Goal: Obtain resource: Download file/media

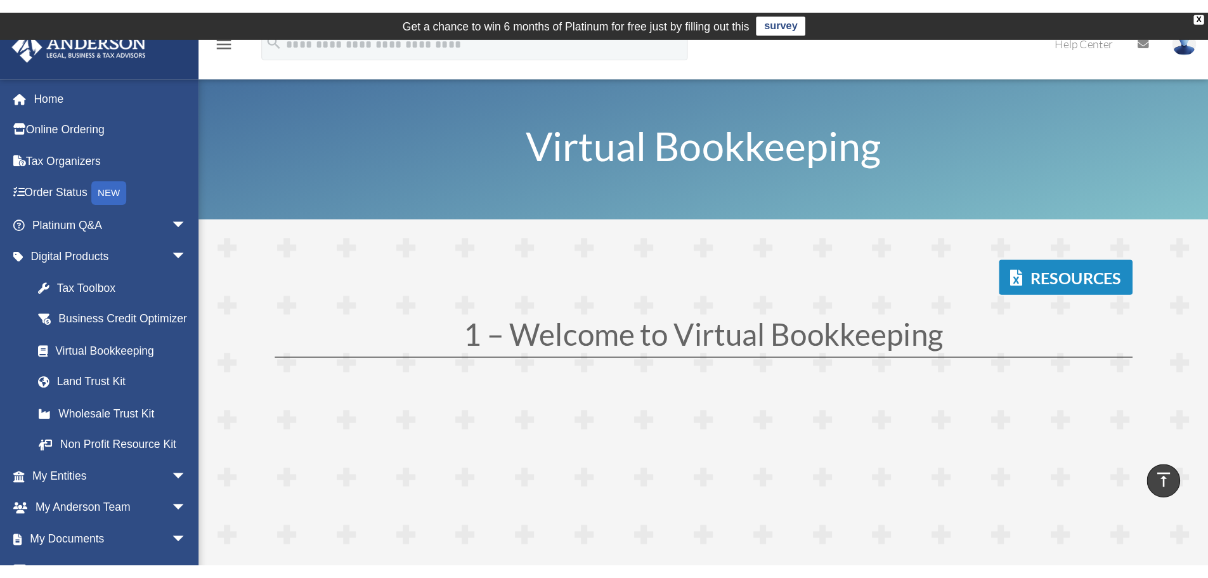
scroll to position [3485, 0]
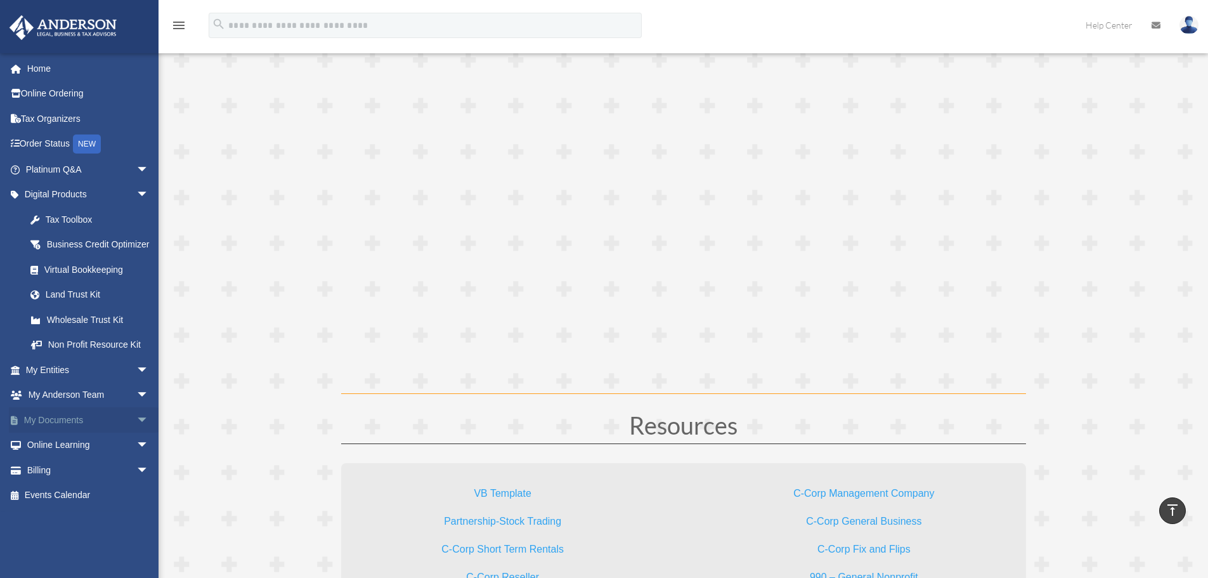
click at [136, 433] on span "arrow_drop_down" at bounding box center [148, 420] width 25 height 26
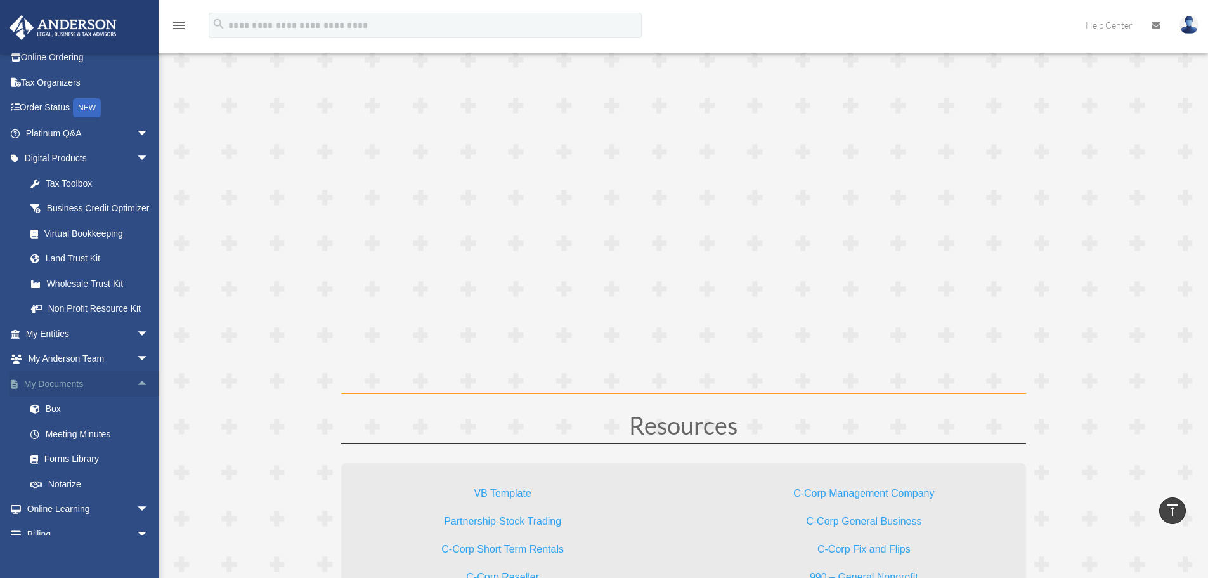
scroll to position [63, 0]
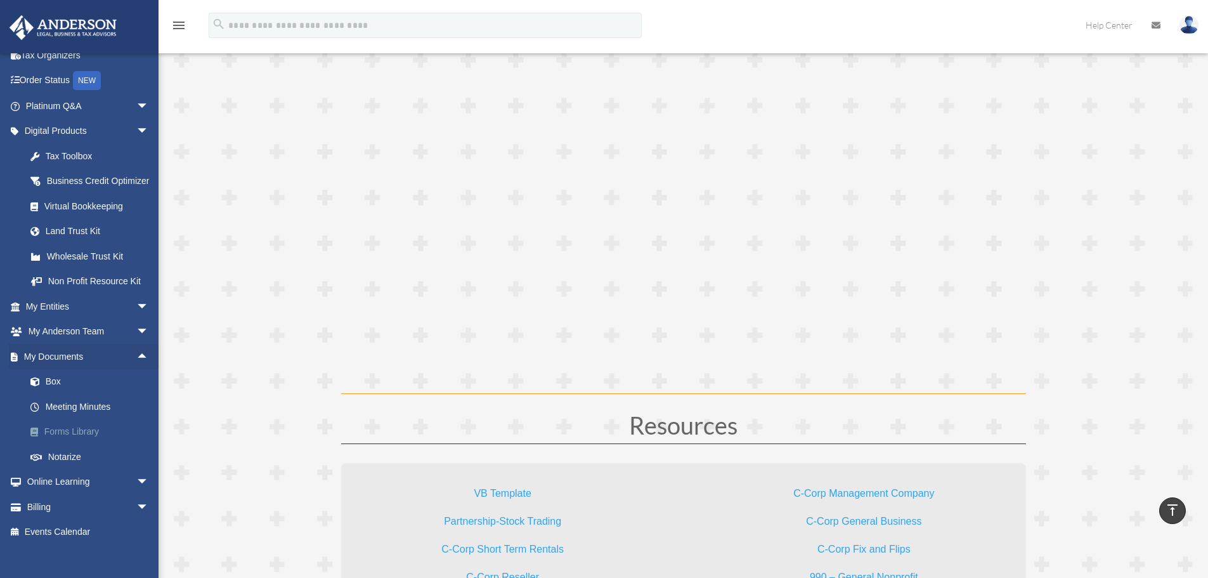
click at [81, 440] on link "Forms Library" at bounding box center [93, 431] width 150 height 25
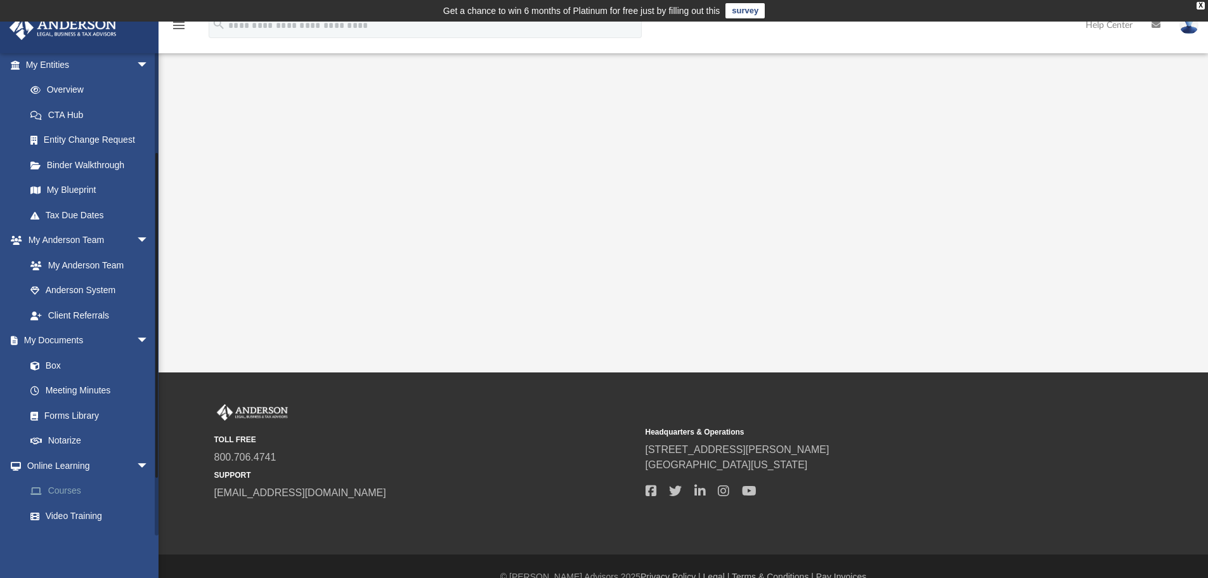
scroll to position [190, 0]
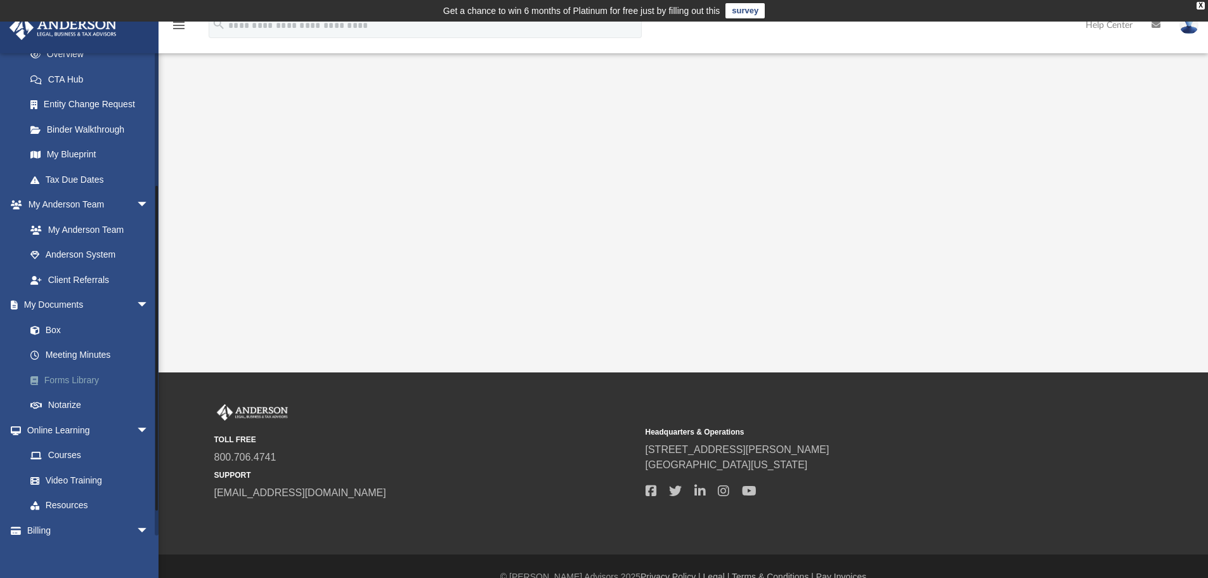
click at [60, 374] on link "Forms Library" at bounding box center [93, 379] width 150 height 25
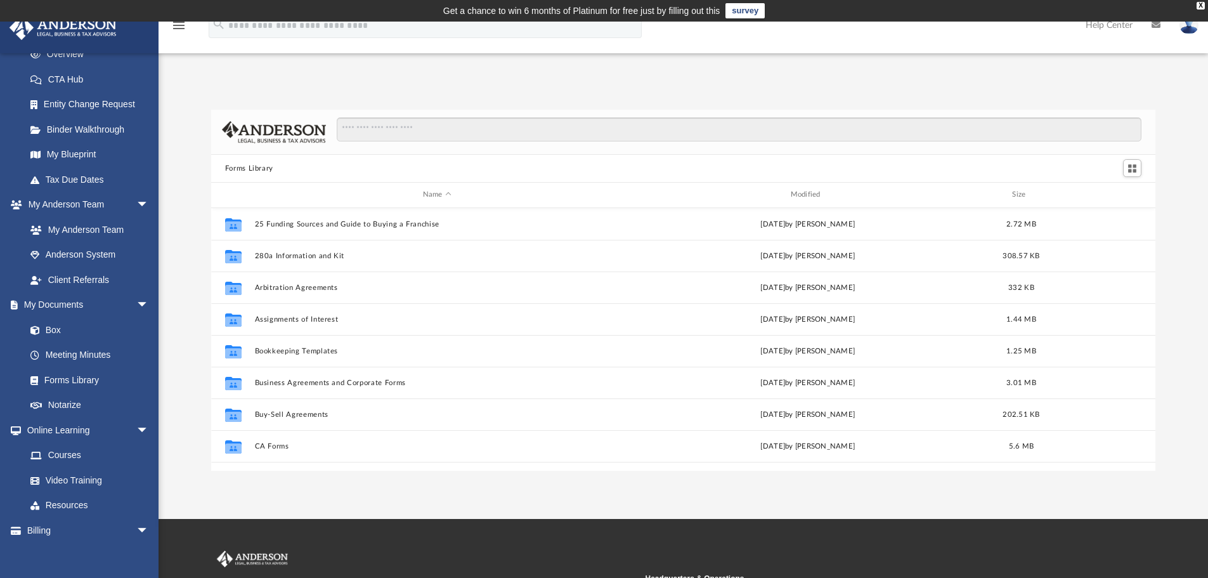
scroll to position [279, 935]
click at [458, 128] on input "Search files and folders" at bounding box center [739, 129] width 805 height 24
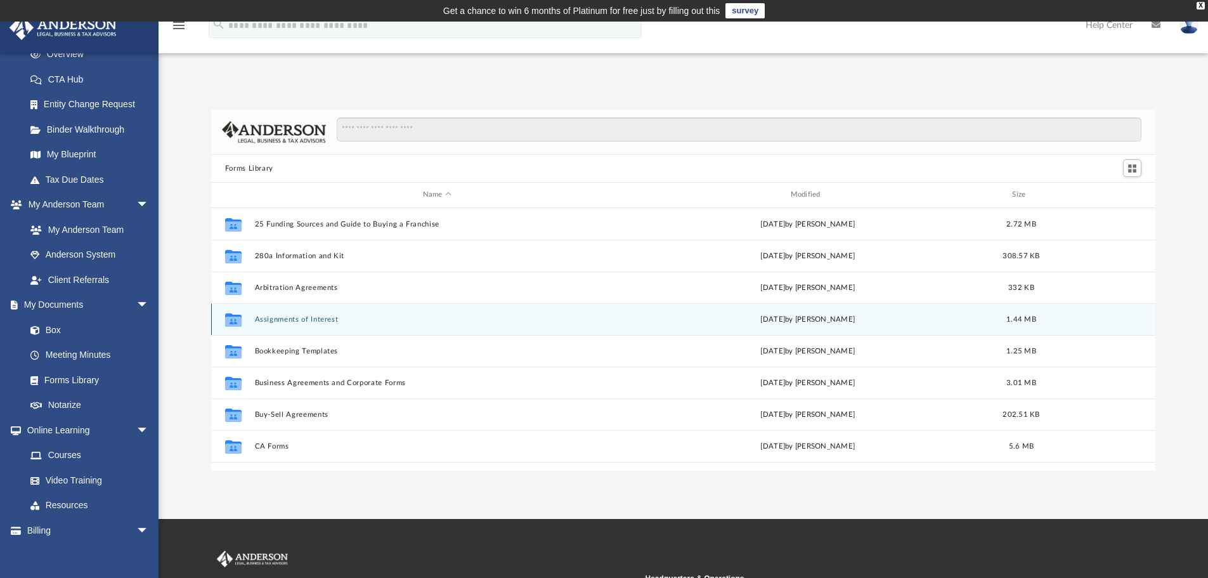
click at [305, 321] on button "Assignments of Interest" at bounding box center [436, 319] width 365 height 8
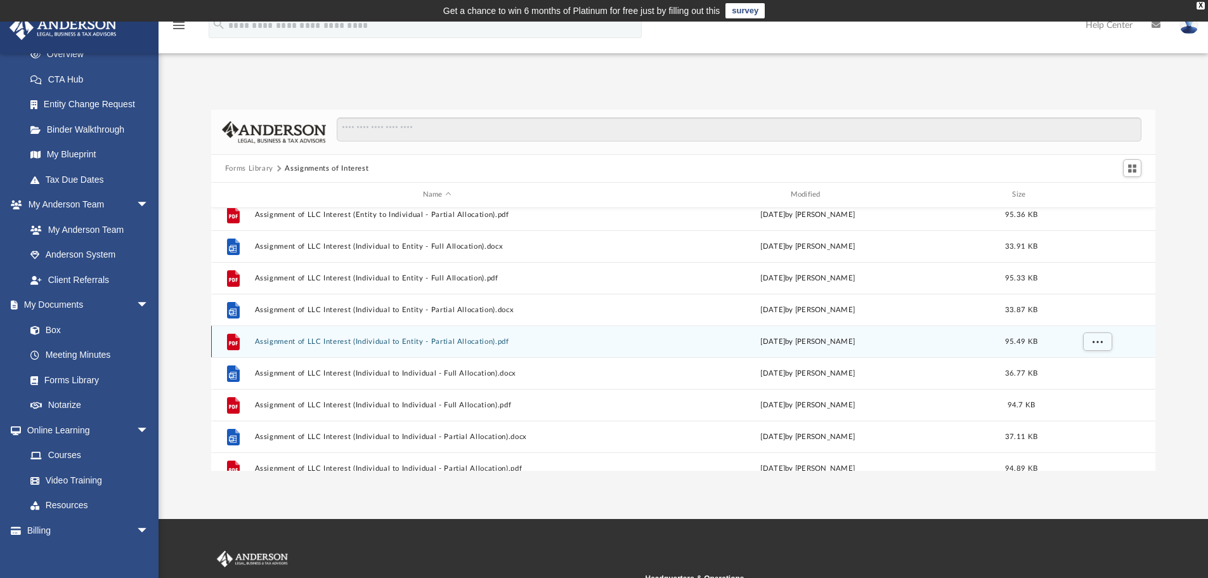
scroll to position [317, 0]
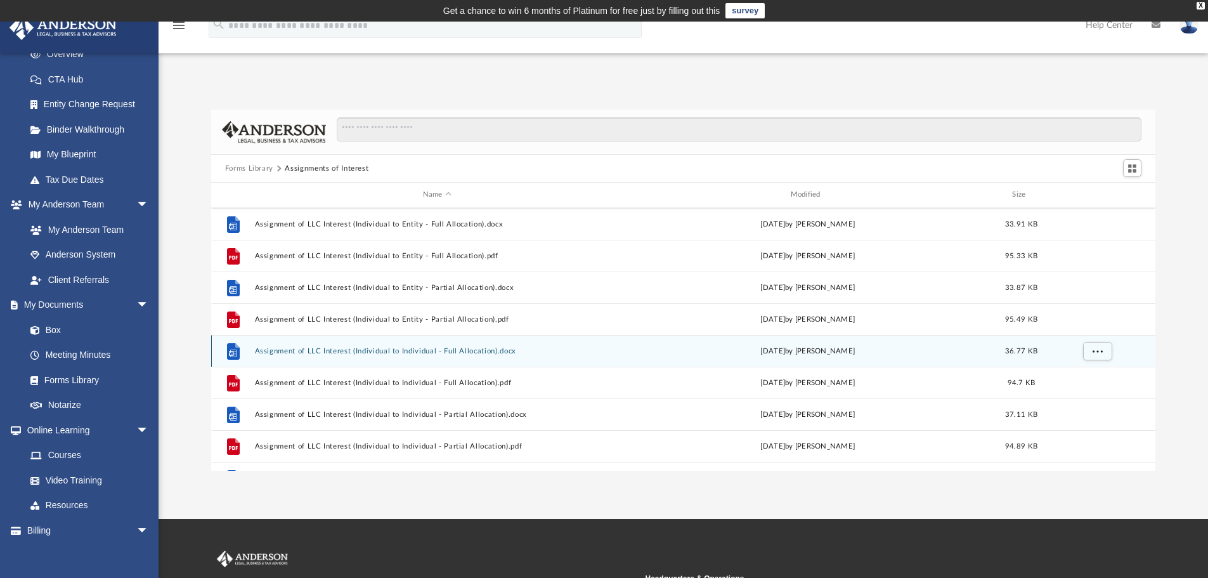
click at [402, 348] on button "Assignment of LLC Interest (Individual to Individual - Full Allocation).docx" at bounding box center [436, 351] width 365 height 8
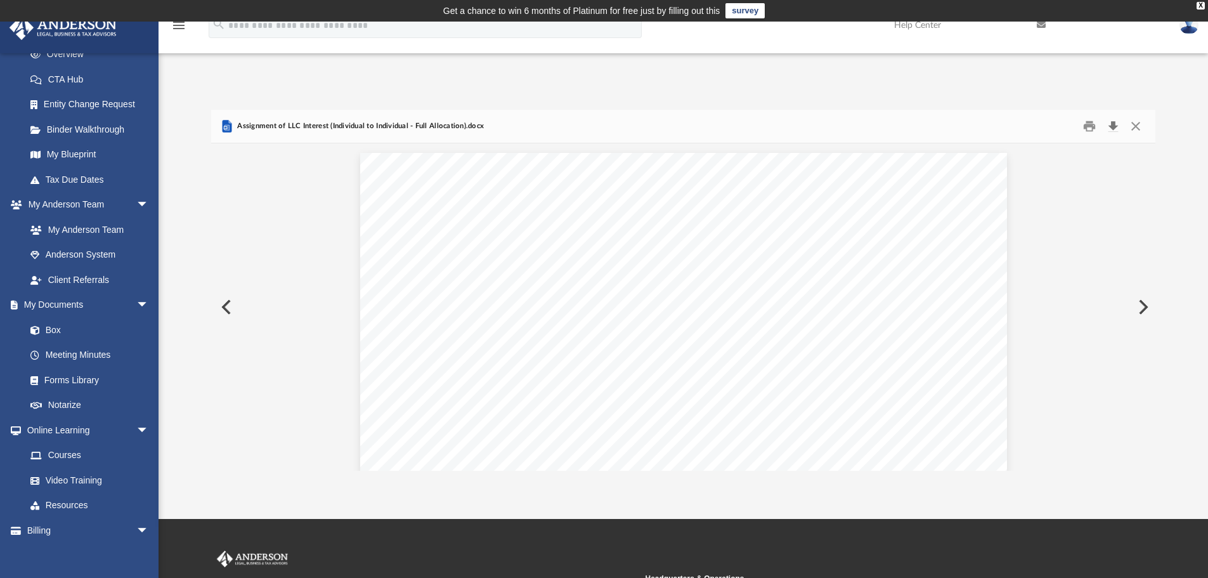
click at [1111, 128] on button "Download" at bounding box center [1113, 127] width 23 height 20
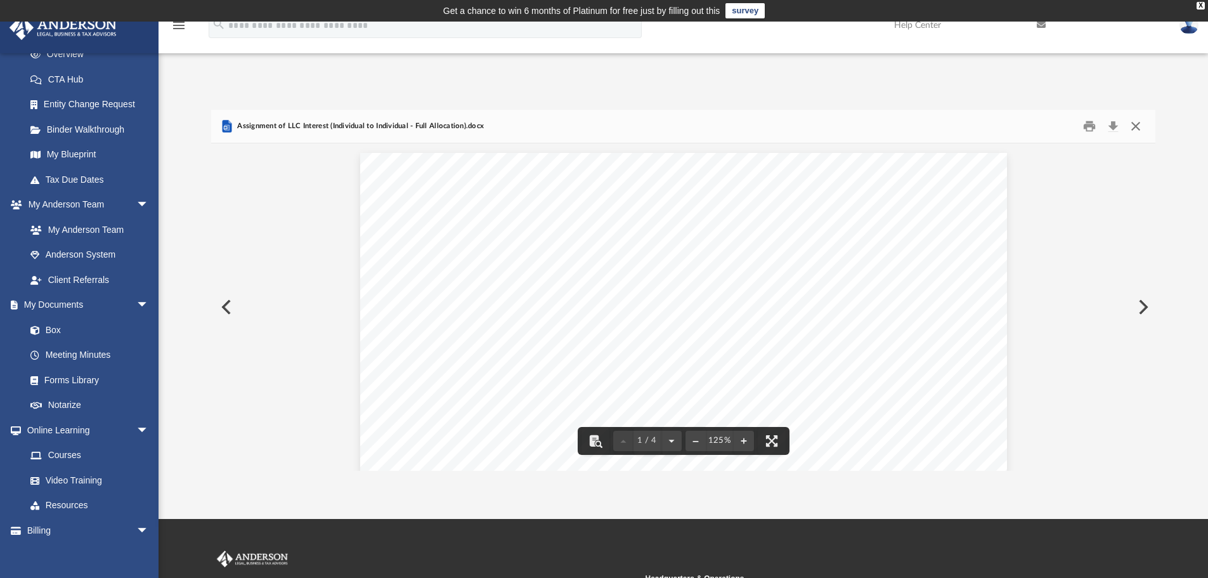
click at [1134, 125] on button "Close" at bounding box center [1136, 127] width 23 height 20
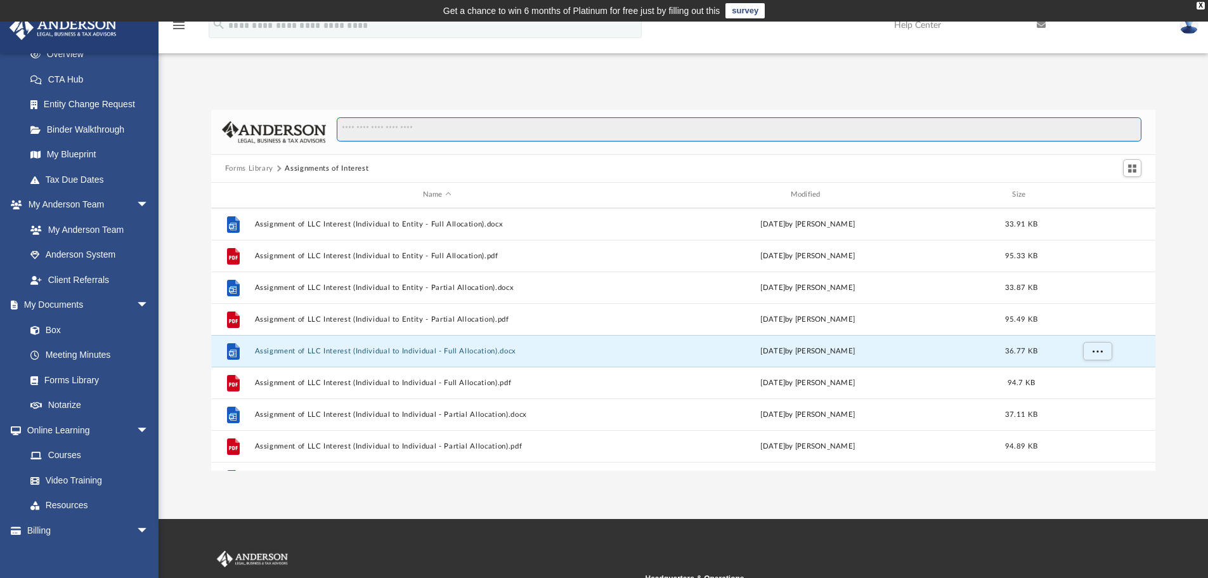
click at [503, 124] on input "Search files and folders" at bounding box center [739, 129] width 805 height 24
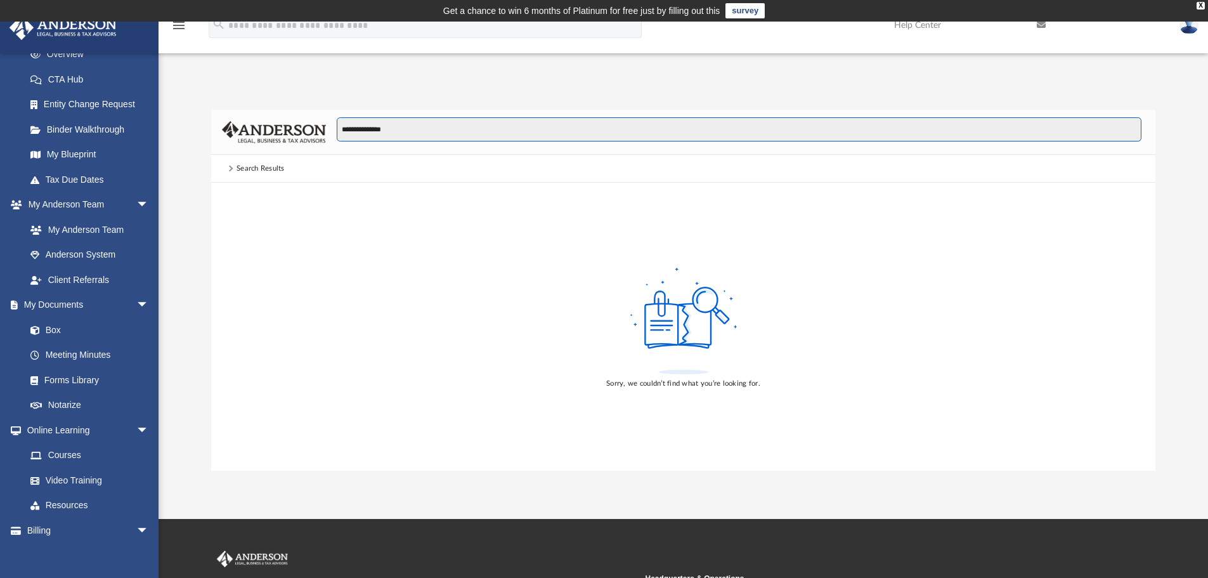
click at [407, 131] on input "**********" at bounding box center [739, 129] width 805 height 24
type input "**********"
click at [83, 375] on link "Forms Library" at bounding box center [93, 379] width 150 height 25
click at [84, 377] on link "Forms Library" at bounding box center [93, 379] width 150 height 25
click at [81, 378] on link "Forms Library" at bounding box center [93, 379] width 150 height 25
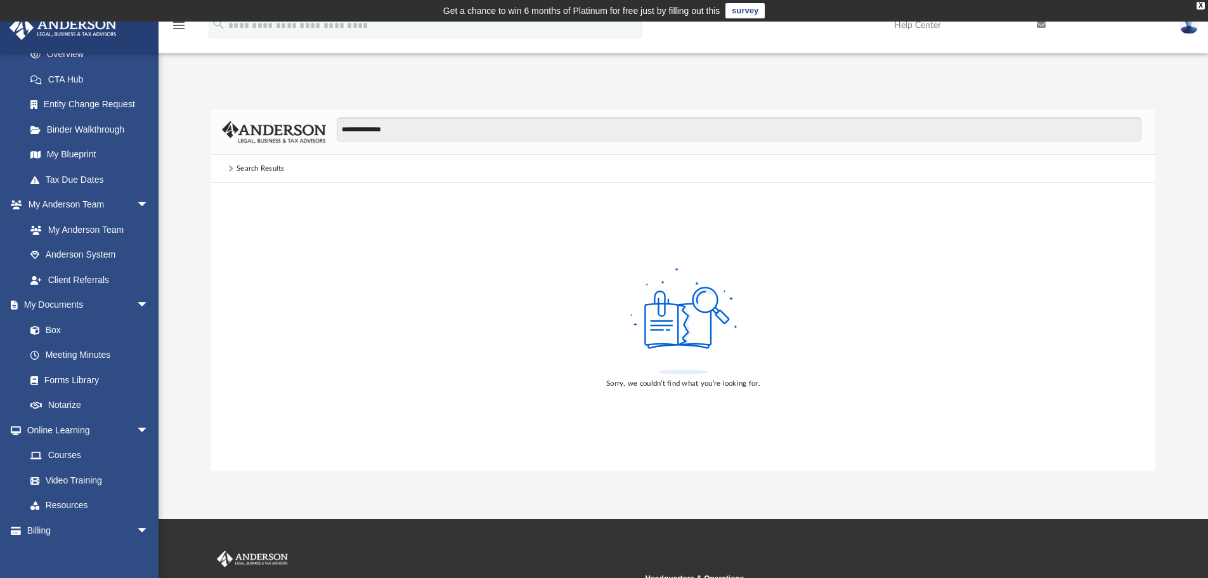
click at [256, 165] on div "Search Results" at bounding box center [261, 168] width 48 height 11
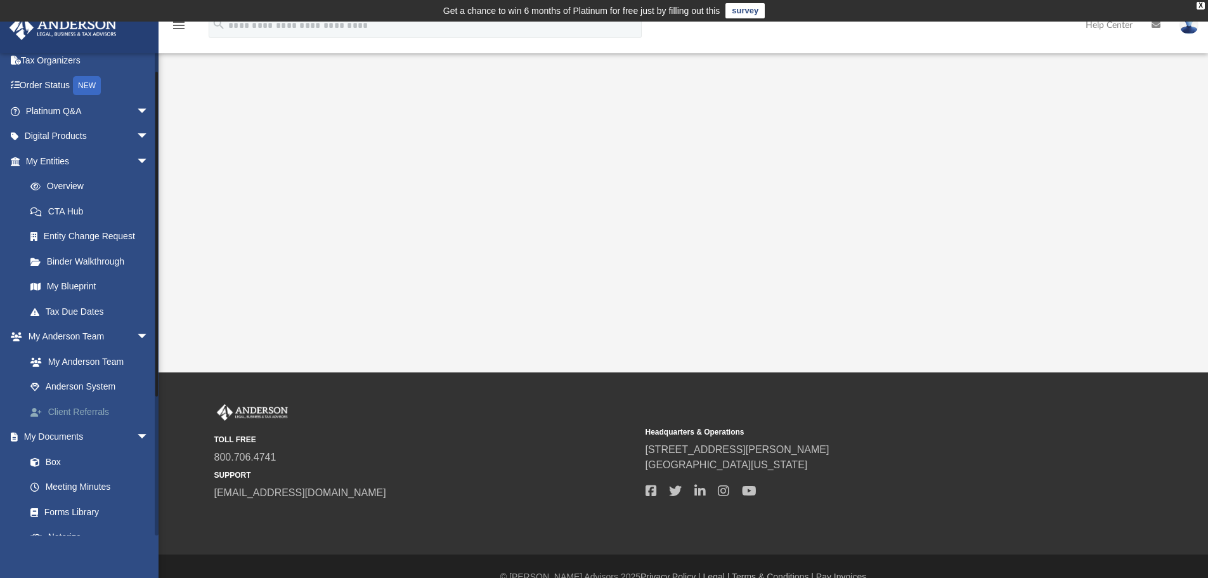
scroll to position [127, 0]
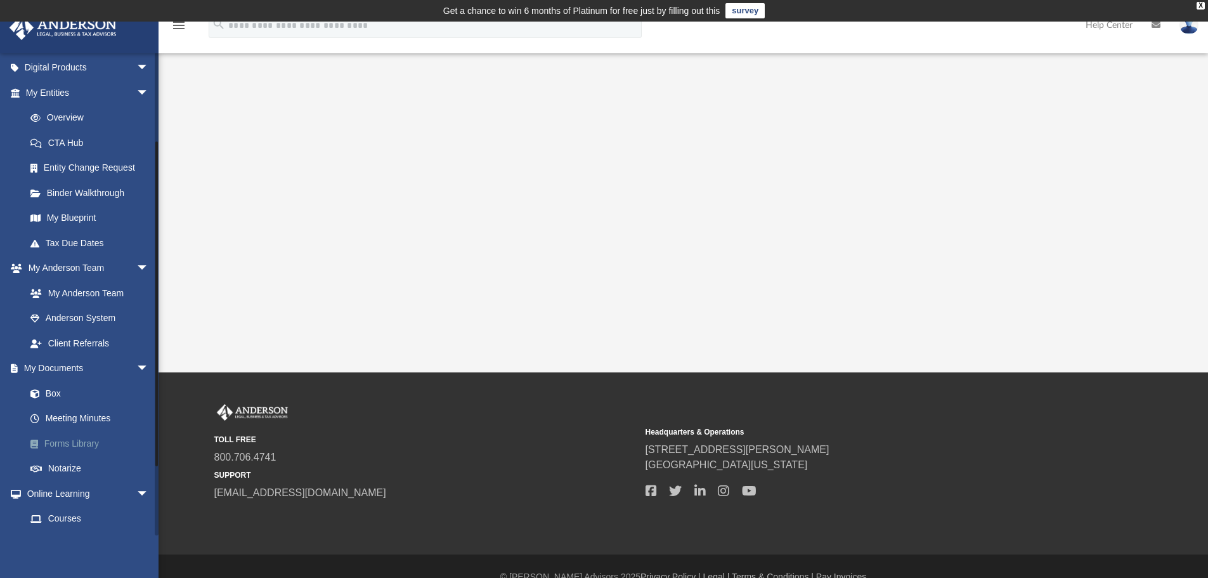
click at [66, 444] on link "Forms Library" at bounding box center [93, 443] width 150 height 25
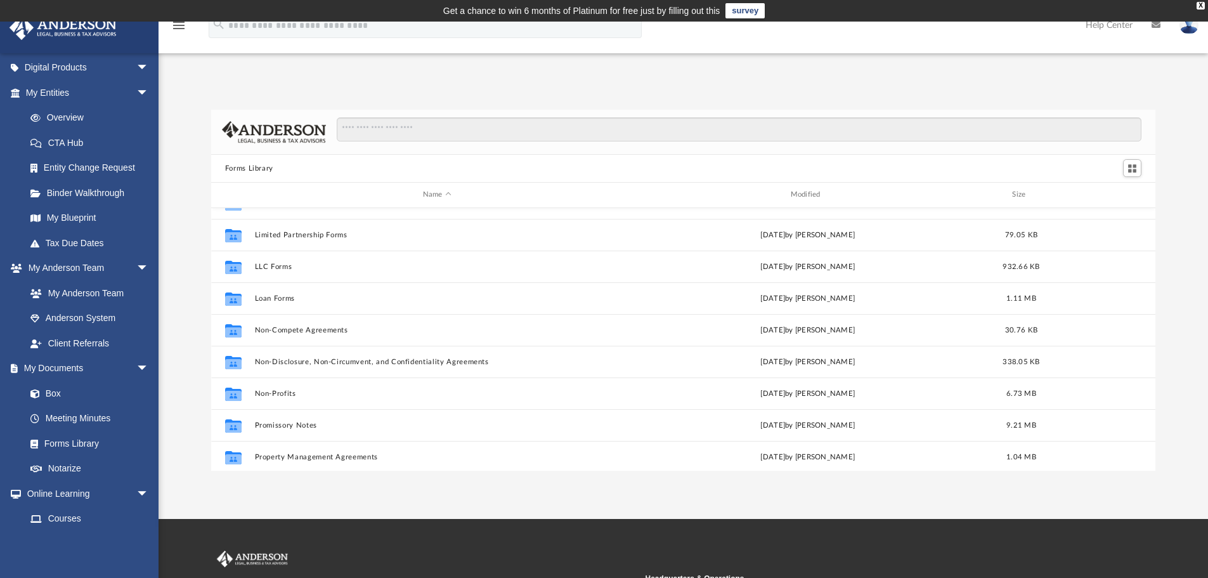
scroll to position [571, 0]
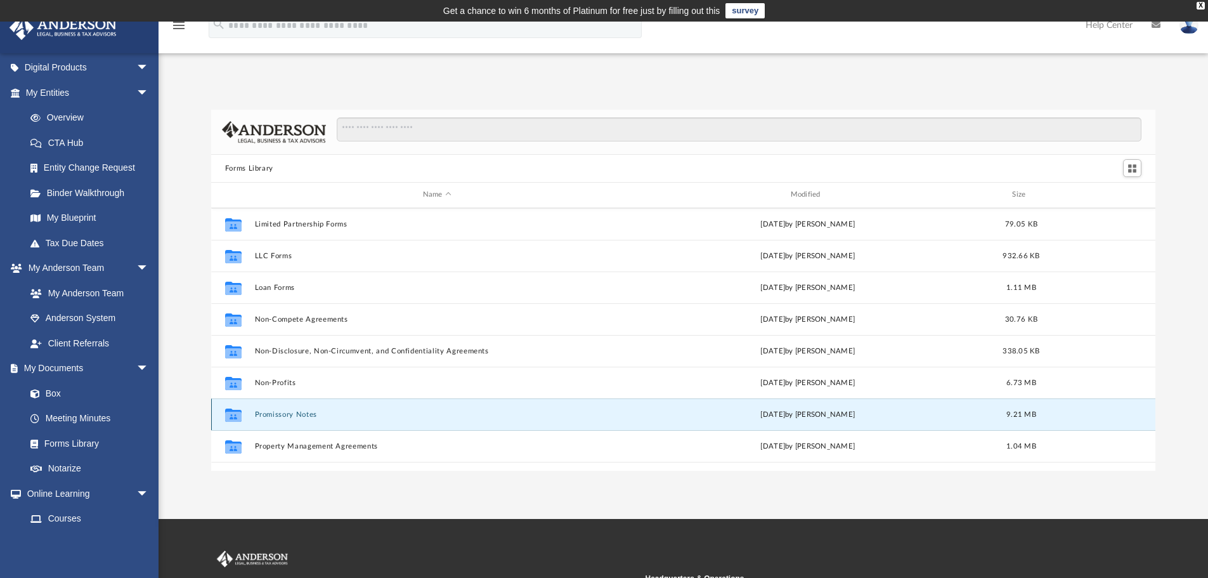
click at [284, 413] on button "Promissory Notes" at bounding box center [436, 414] width 365 height 8
click at [284, 414] on button "Promissory Notes" at bounding box center [436, 414] width 365 height 8
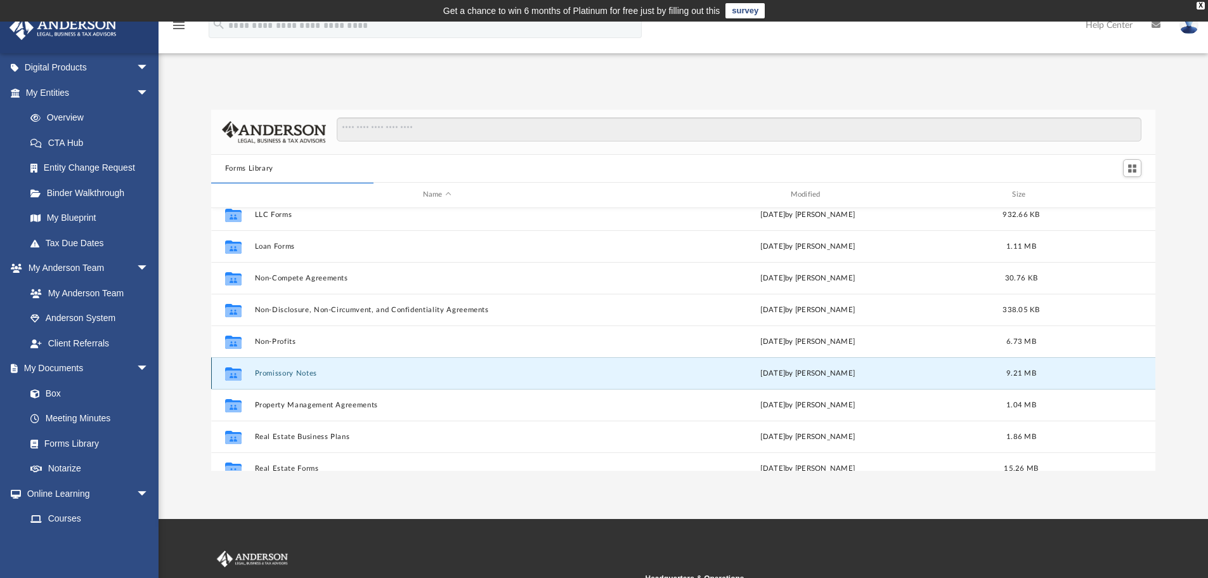
scroll to position [634, 0]
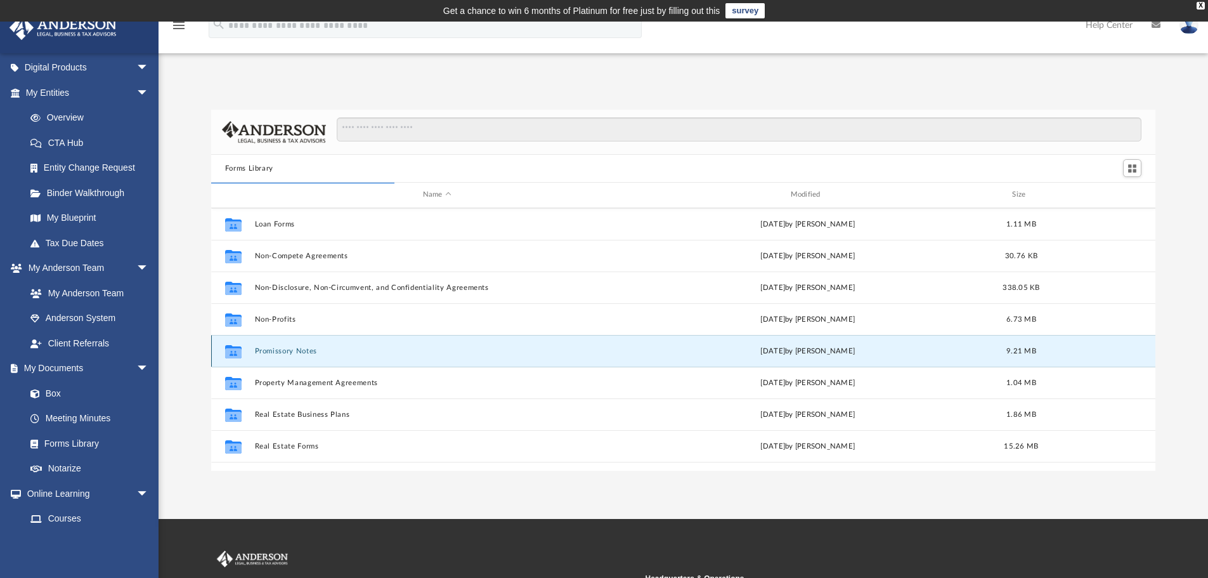
click at [447, 352] on button "Promissory Notes" at bounding box center [436, 351] width 365 height 8
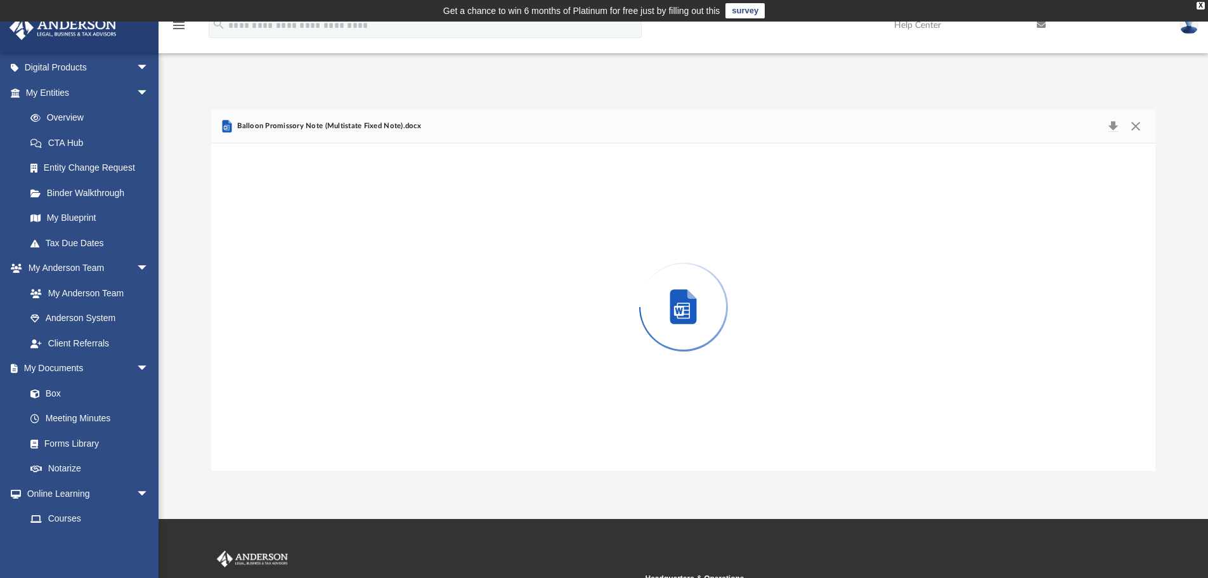
scroll to position [240, 935]
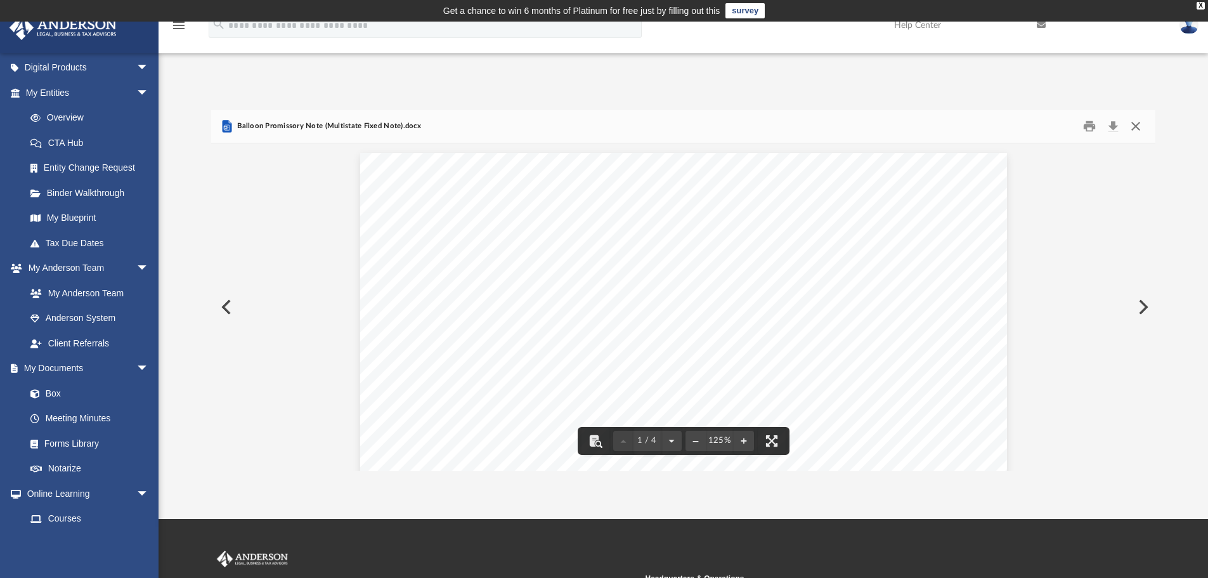
click at [1134, 128] on button "Close" at bounding box center [1136, 127] width 23 height 20
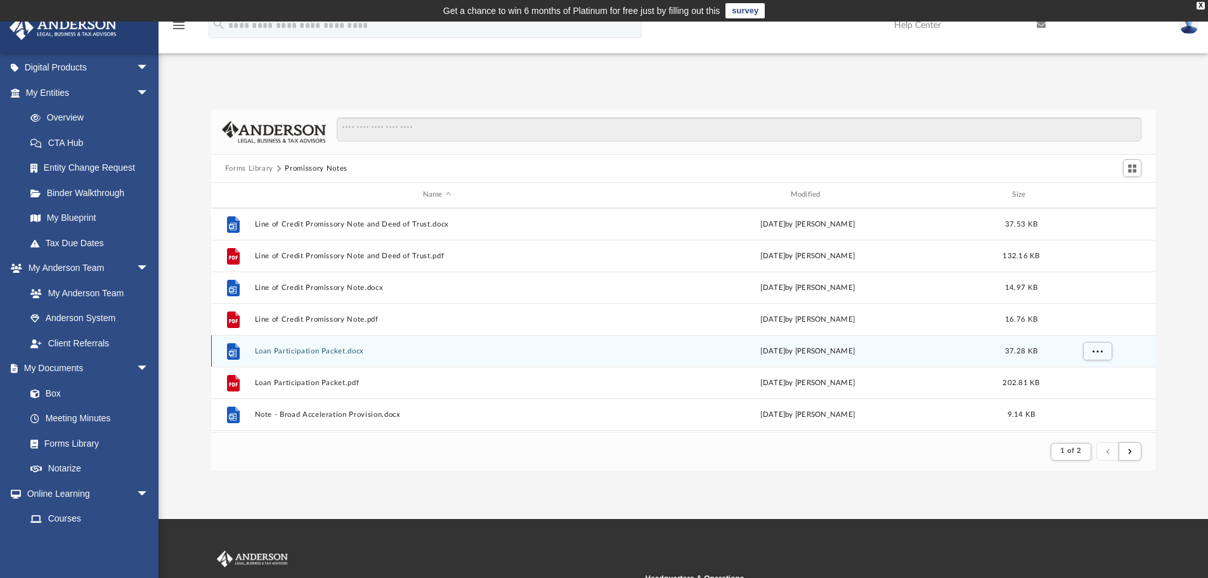
scroll to position [761, 0]
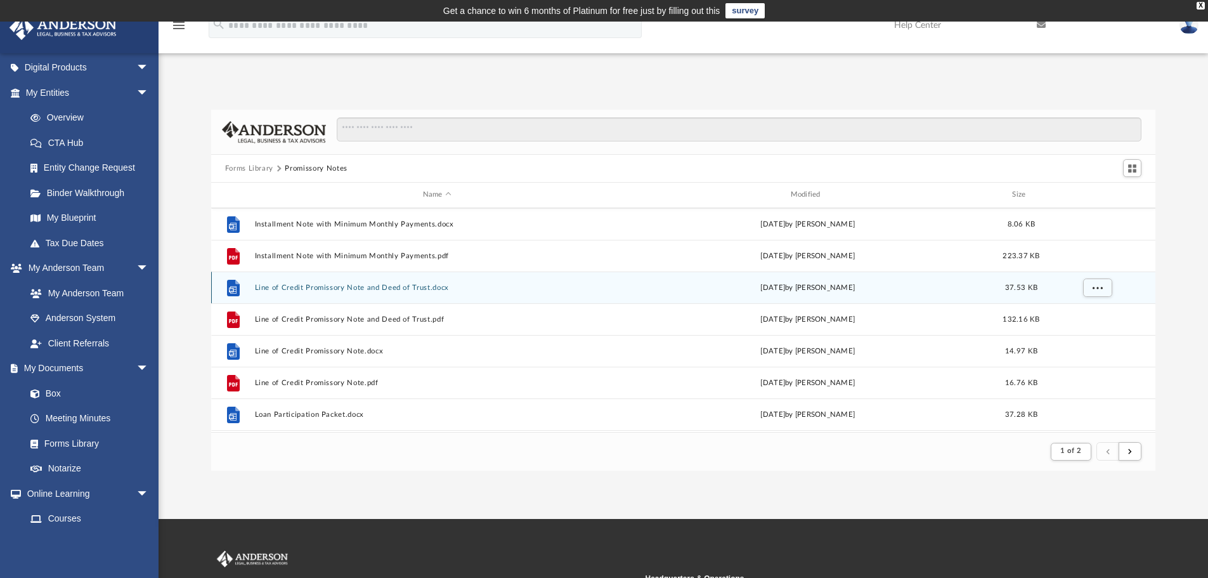
click at [310, 291] on button "Line of Credit Promissory Note and Deed of Trust.docx" at bounding box center [436, 288] width 365 height 8
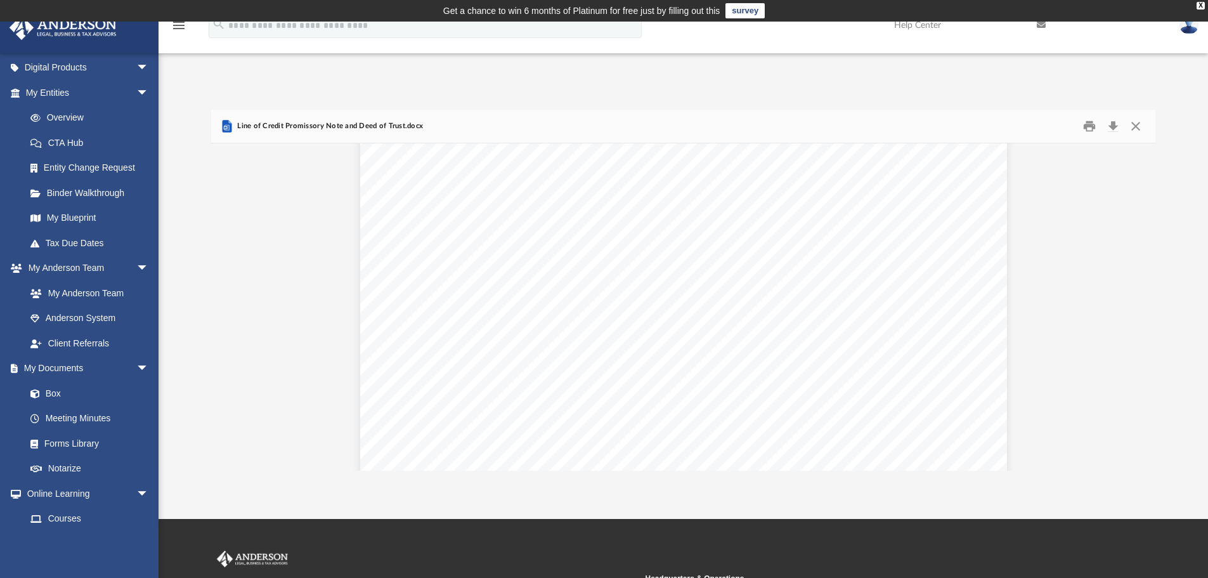
scroll to position [254, 0]
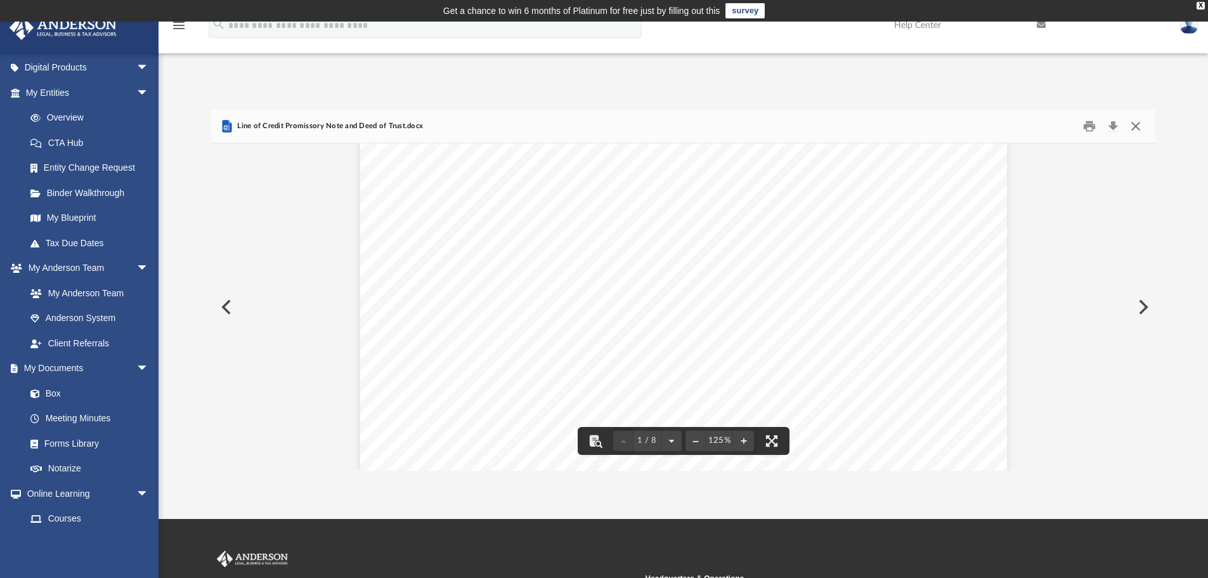
click at [1136, 124] on button "Close" at bounding box center [1136, 127] width 23 height 20
